Goal: Check status: Check status

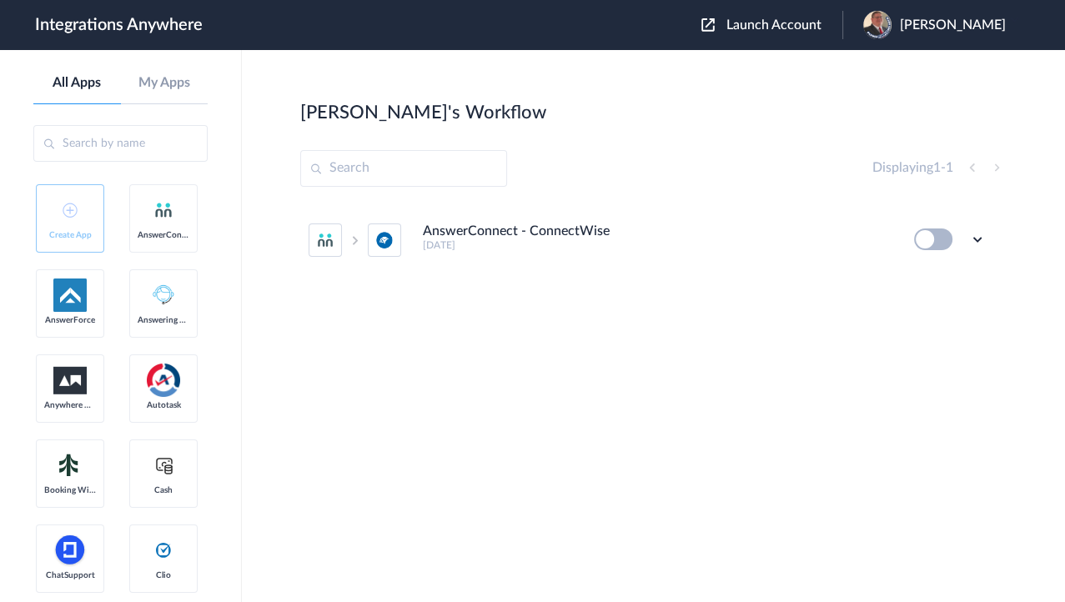
click at [774, 23] on span "Launch Account" at bounding box center [774, 24] width 95 height 13
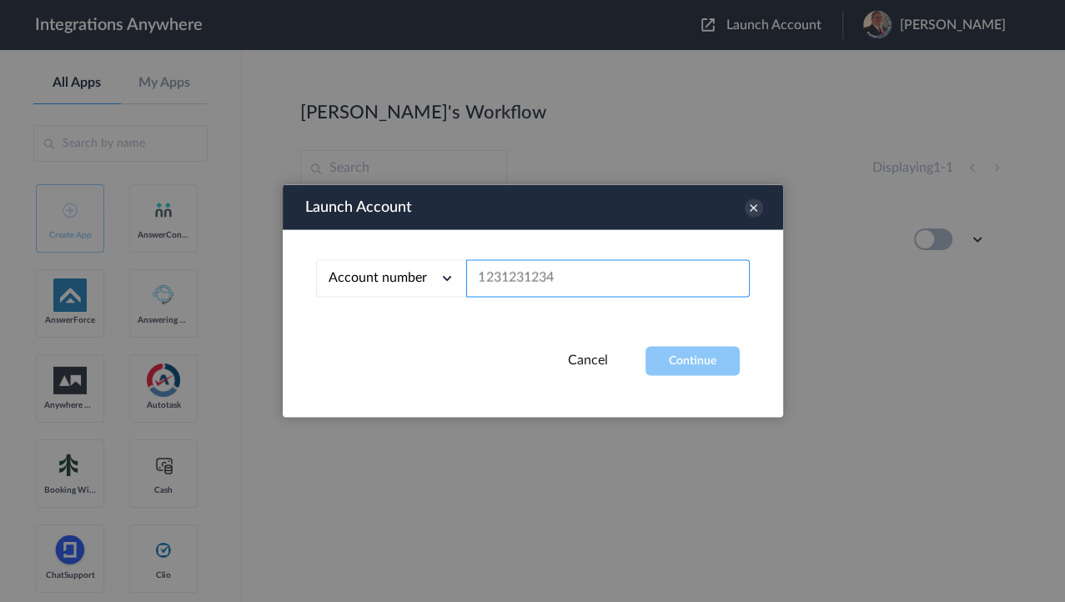
click at [531, 279] on input "text" at bounding box center [608, 279] width 284 height 38
paste input "9107010915"
type input "9107010915"
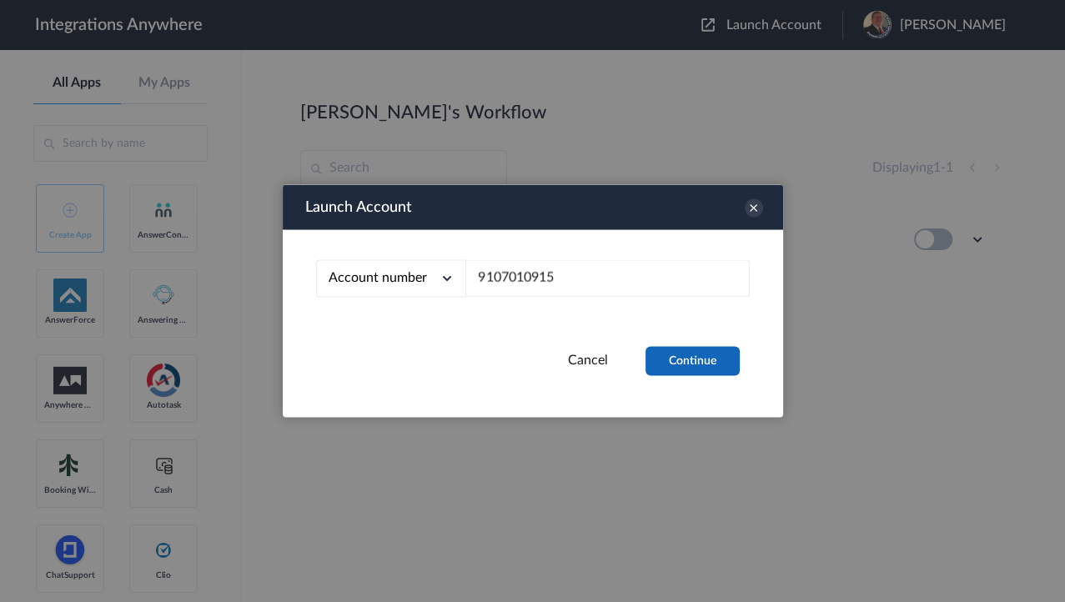
click at [713, 357] on button "Continue" at bounding box center [693, 361] width 94 height 29
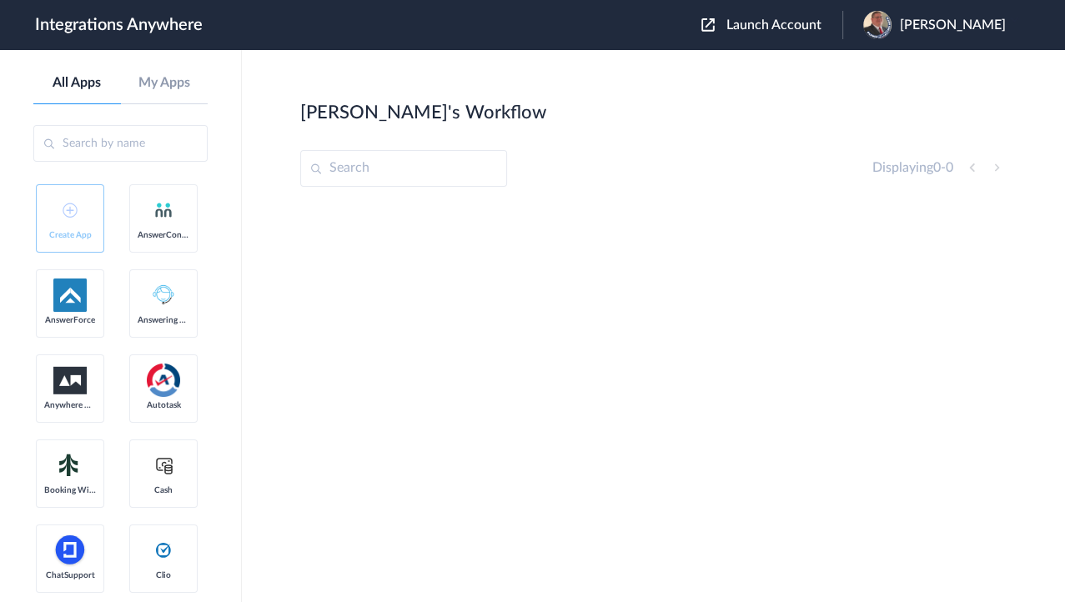
click at [911, 20] on span "[PERSON_NAME]" at bounding box center [953, 26] width 106 height 16
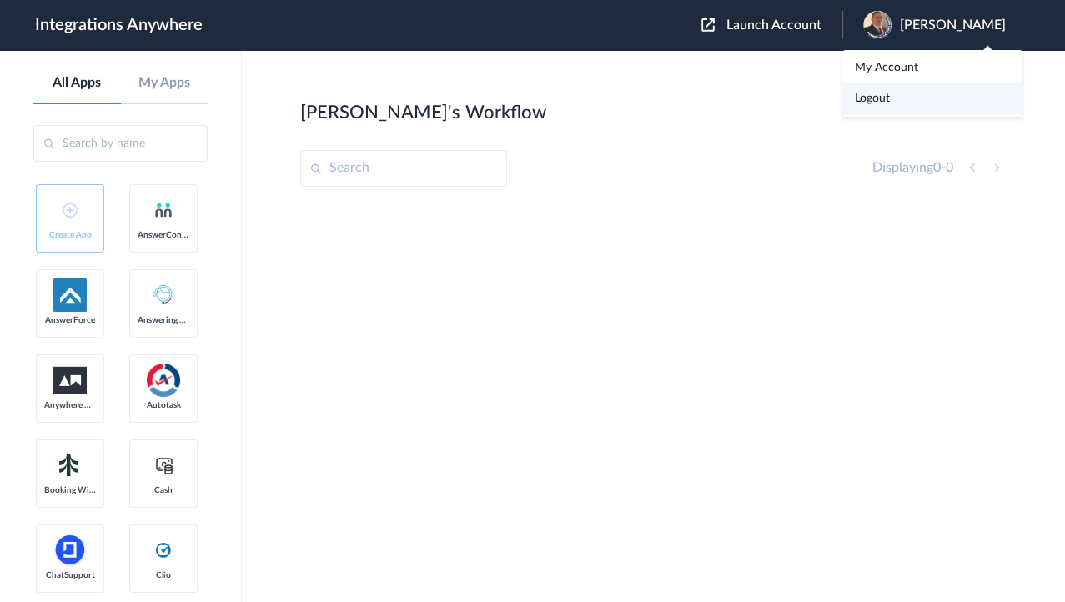
click at [886, 100] on link "Logout" at bounding box center [872, 99] width 35 height 12
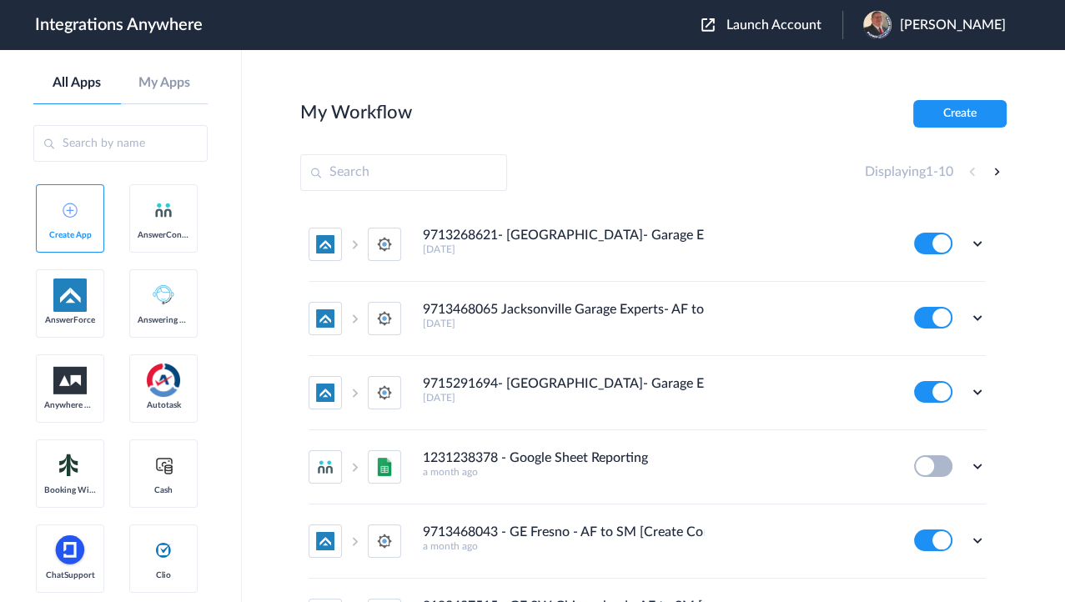
click at [766, 28] on span "Launch Account" at bounding box center [774, 24] width 95 height 13
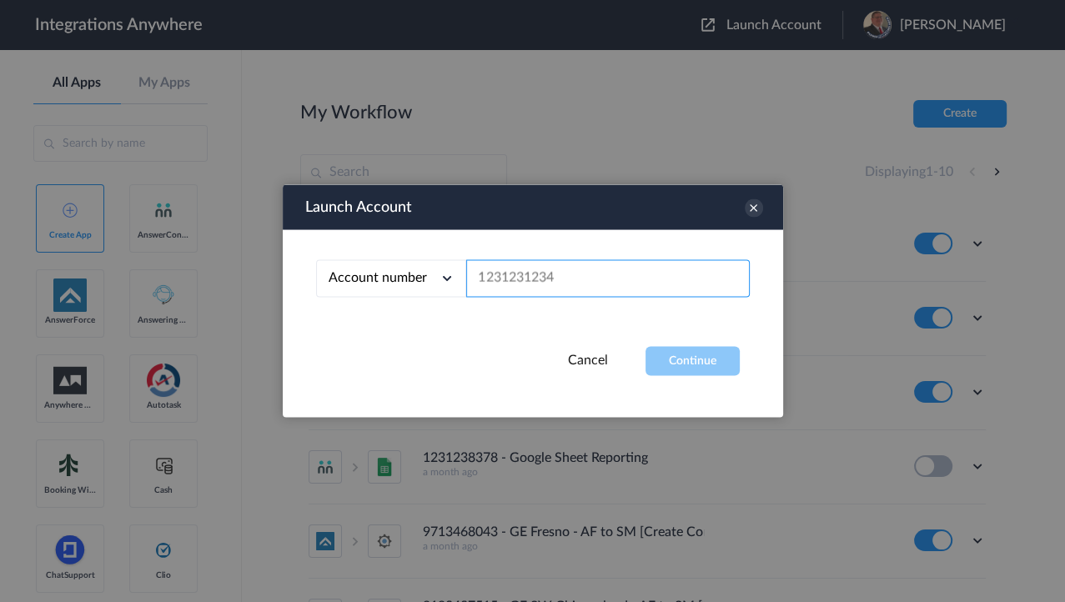
click at [557, 274] on input "text" at bounding box center [608, 279] width 284 height 38
paste input "9107010915"
type input "9107010915"
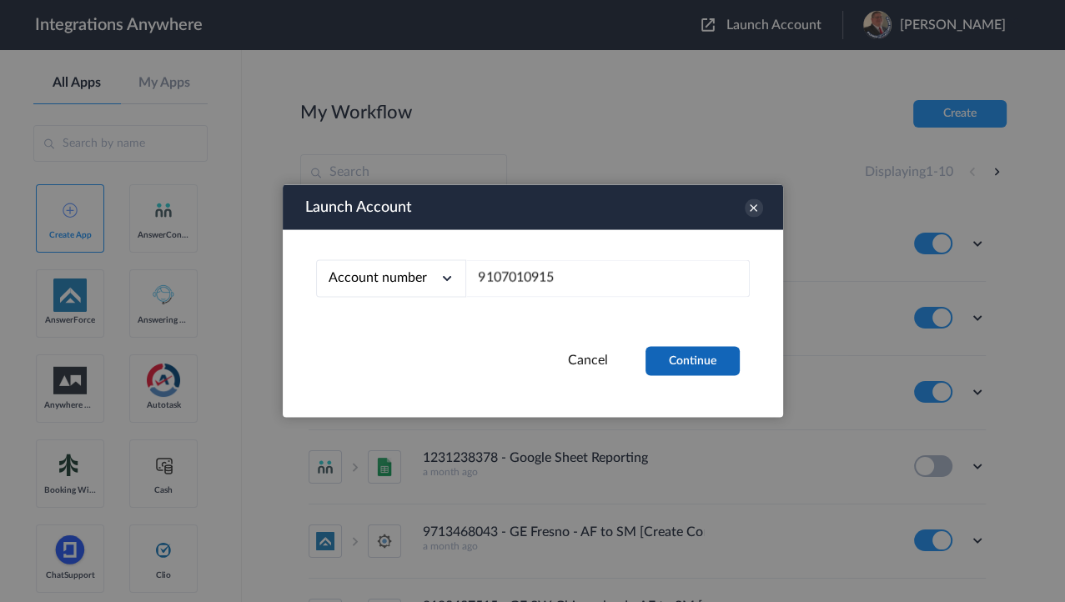
click at [694, 366] on button "Continue" at bounding box center [693, 361] width 94 height 29
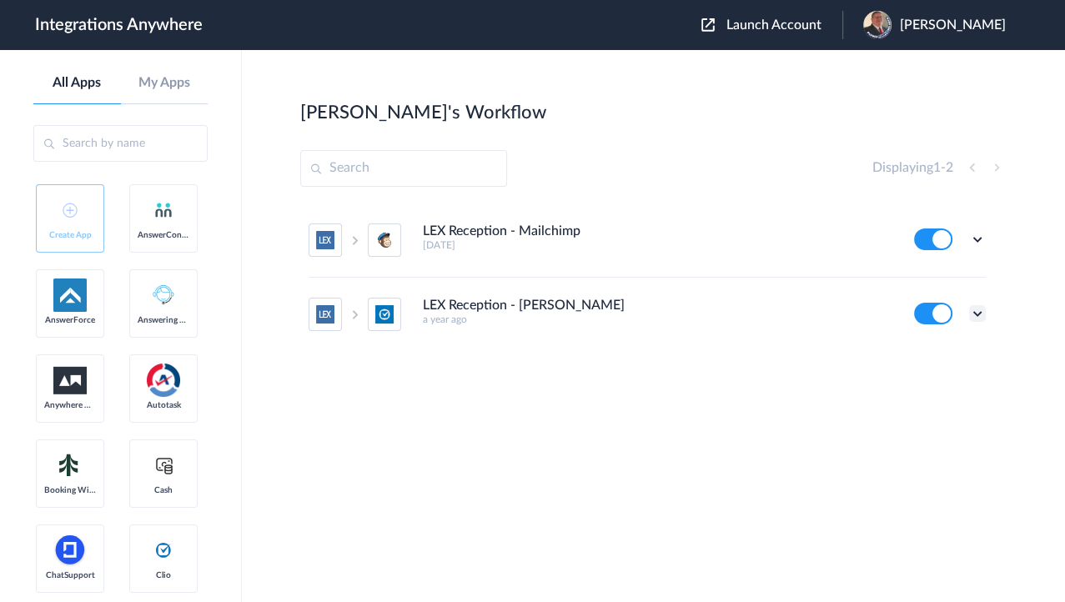
click at [985, 318] on icon at bounding box center [978, 313] width 17 height 17
click at [941, 379] on link "Task history" at bounding box center [930, 383] width 80 height 12
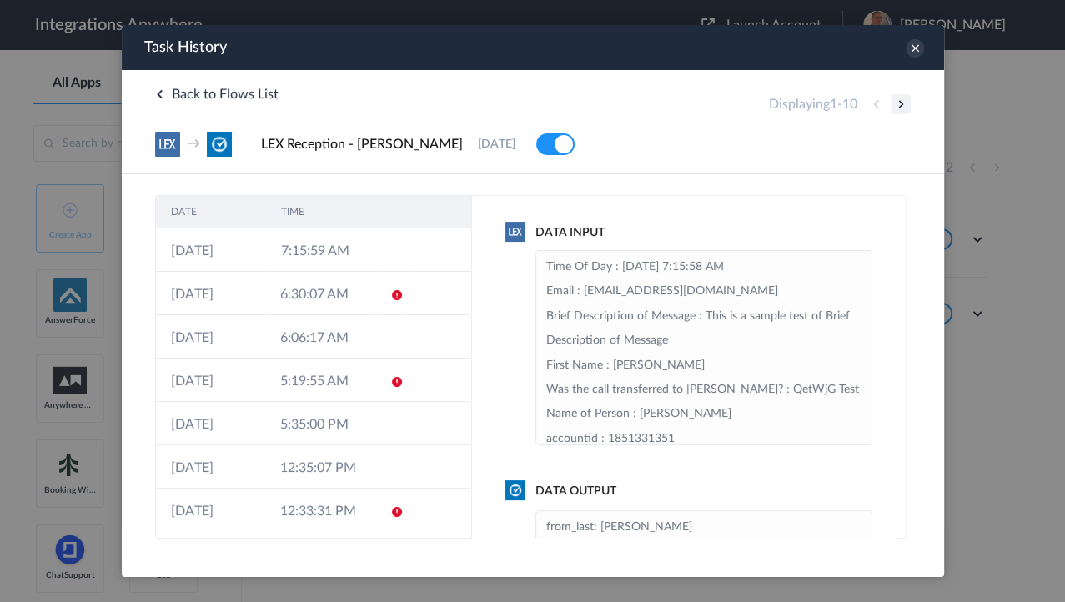
click at [903, 105] on button at bounding box center [900, 104] width 20 height 20
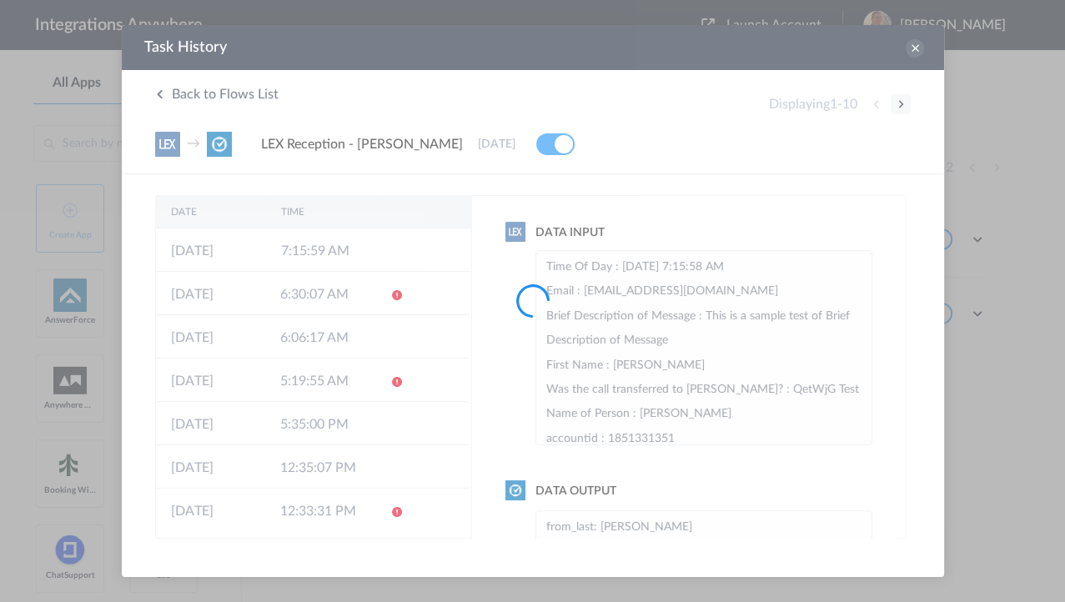
click at [904, 105] on div at bounding box center [532, 301] width 1065 height 602
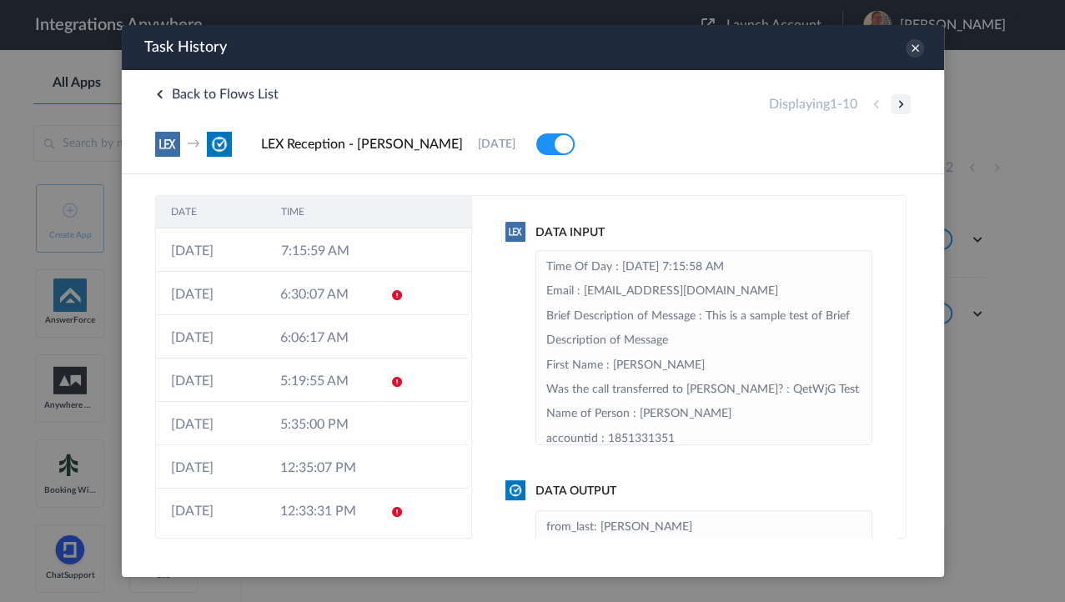
click at [903, 105] on button at bounding box center [900, 104] width 20 height 20
click at [903, 110] on button at bounding box center [900, 104] width 20 height 20
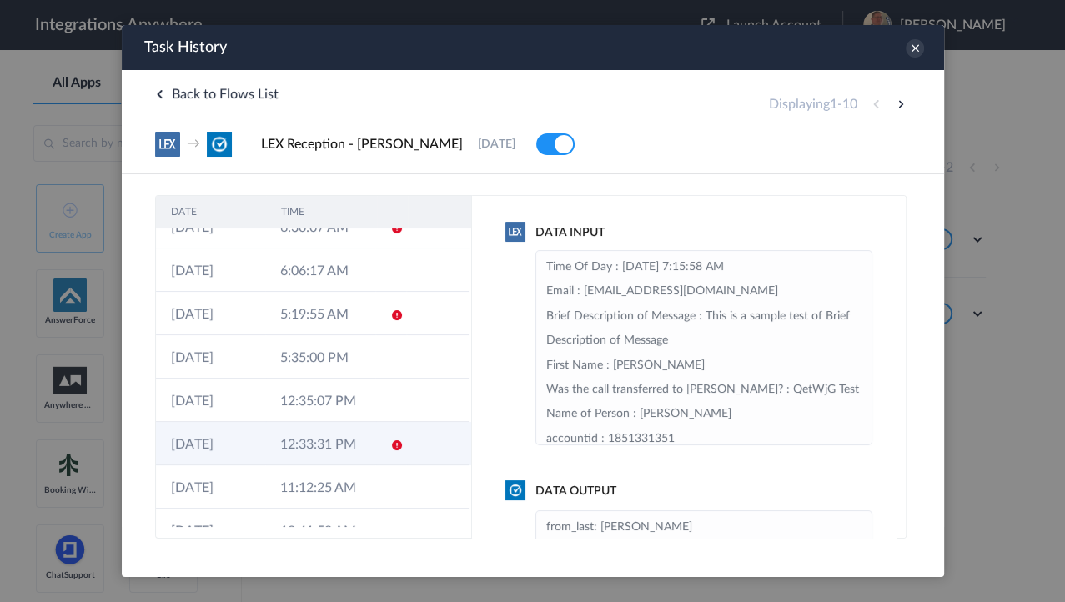
scroll to position [135, 0]
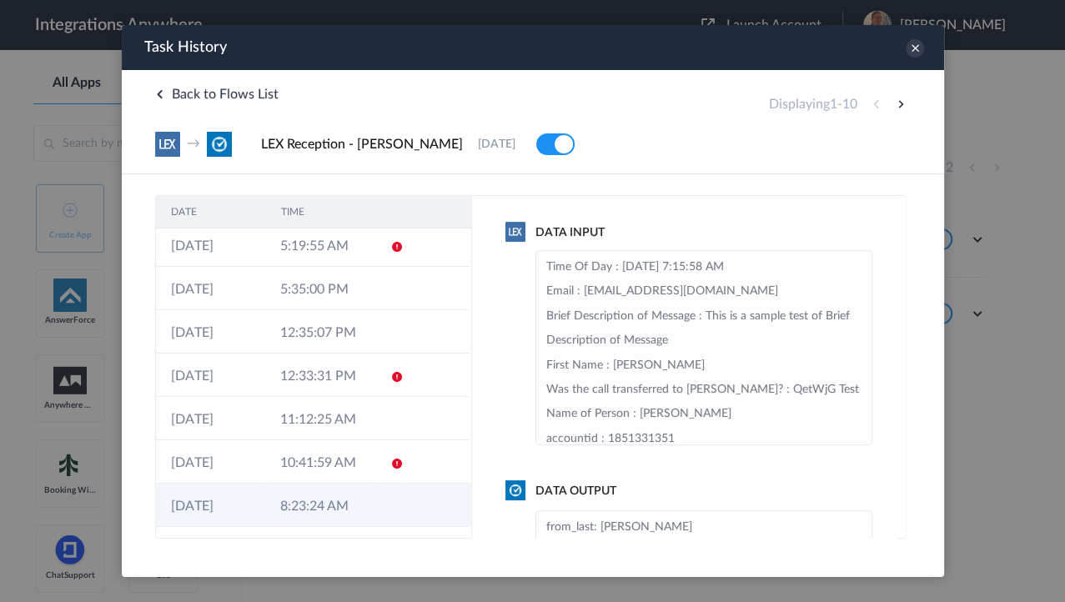
click at [315, 505] on td "8:23:24 AM" at bounding box center [318, 505] width 109 height 43
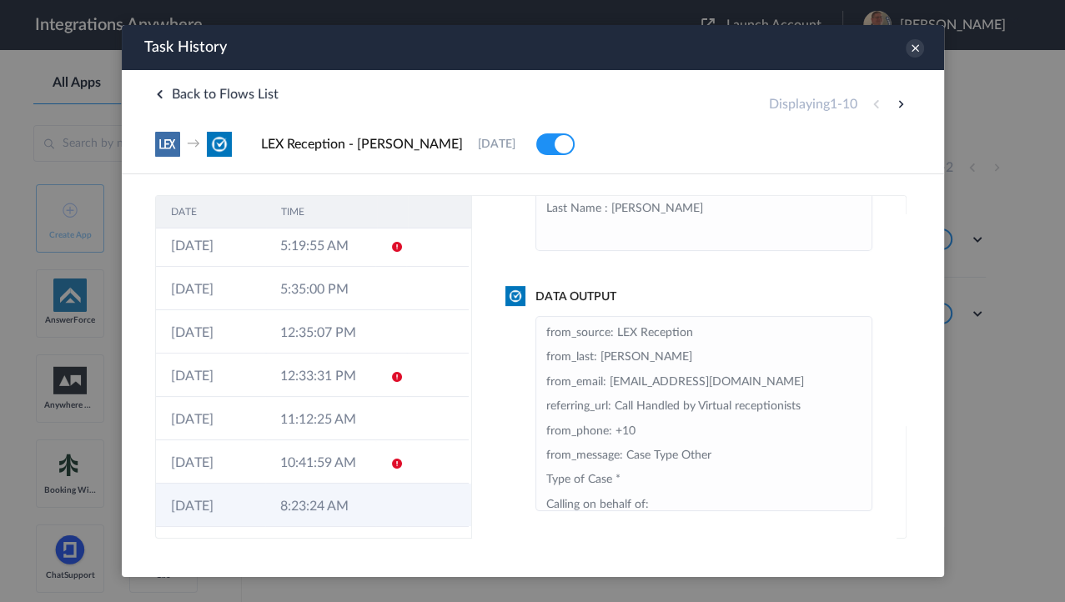
click at [363, 517] on td "8:23:24 AM" at bounding box center [318, 505] width 109 height 43
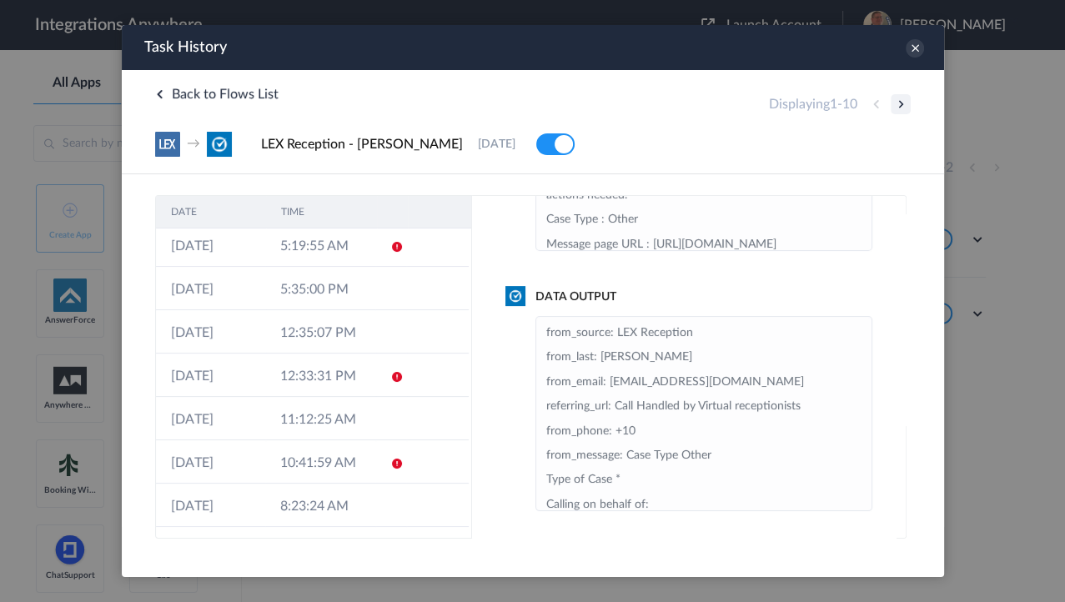
click at [904, 102] on button at bounding box center [900, 104] width 20 height 20
click at [914, 53] on icon at bounding box center [914, 48] width 18 height 18
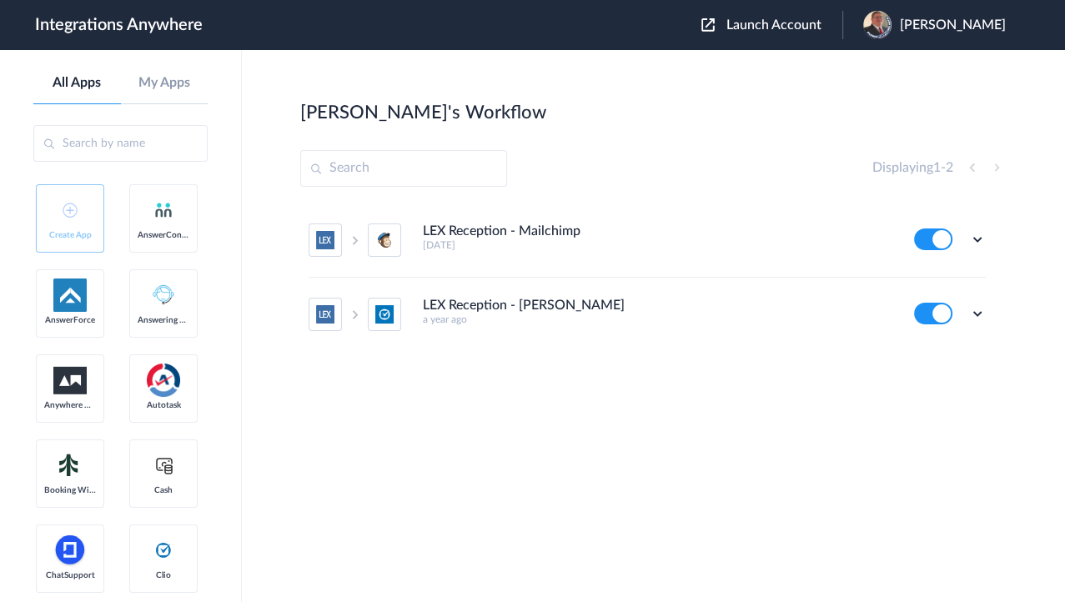
click at [457, 64] on main "Christina's Workflow Create Displaying 1 - 2 LEX Reception - Mailchimp 9 months…" at bounding box center [654, 326] width 824 height 552
drag, startPoint x: 545, startPoint y: 130, endPoint x: 583, endPoint y: 106, distance: 45.4
click at [545, 130] on section "Christina's Workflow Create Displaying 1 - 2 LEX Reception - Mailchimp 9 months…" at bounding box center [653, 376] width 707 height 552
